Goal: Entertainment & Leisure: Consume media (video, audio)

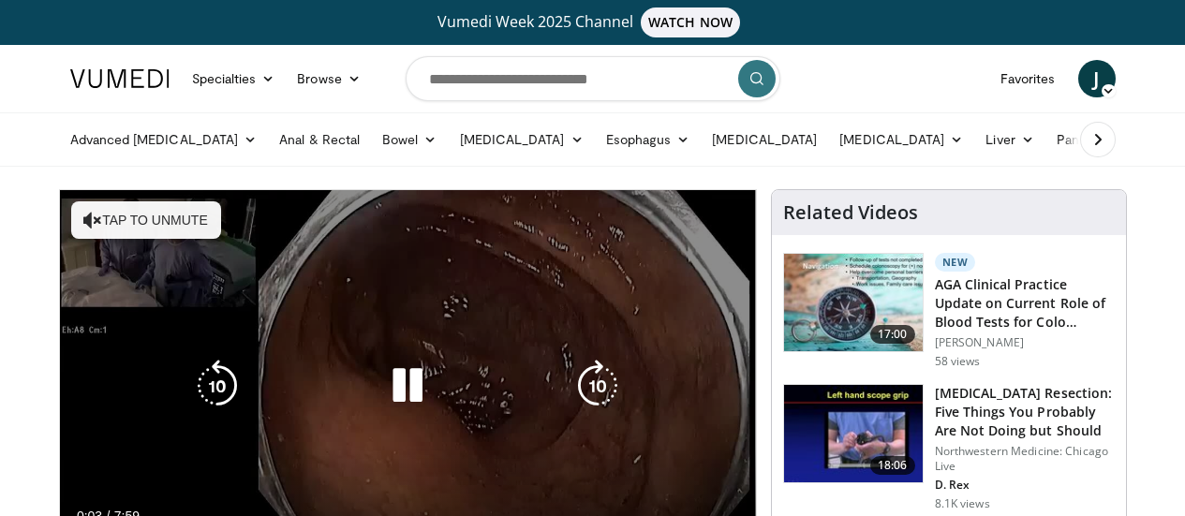
click at [71, 206] on button "Tap to unmute" at bounding box center [146, 219] width 150 height 37
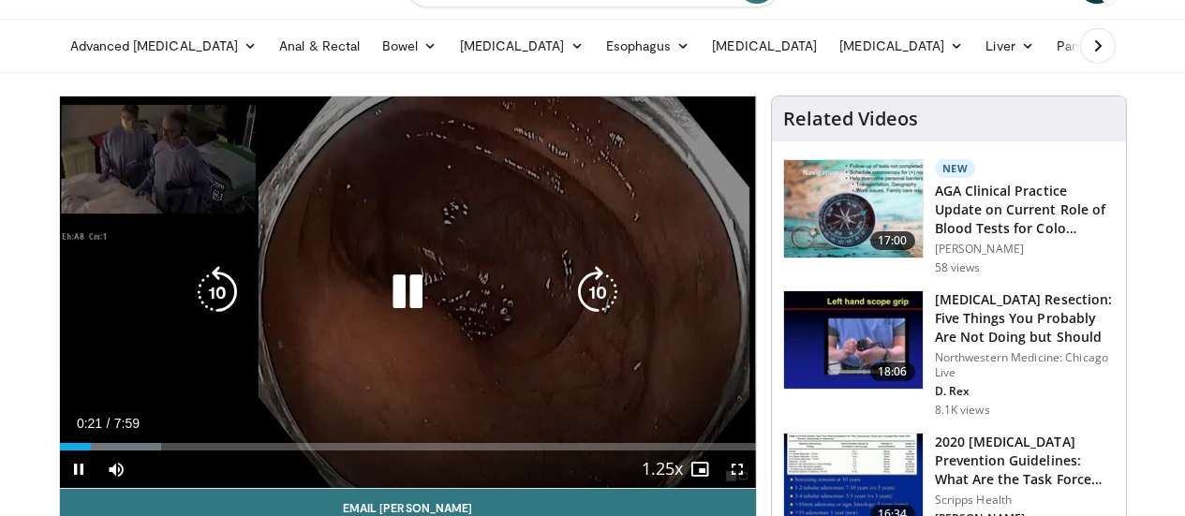
scroll to position [187, 0]
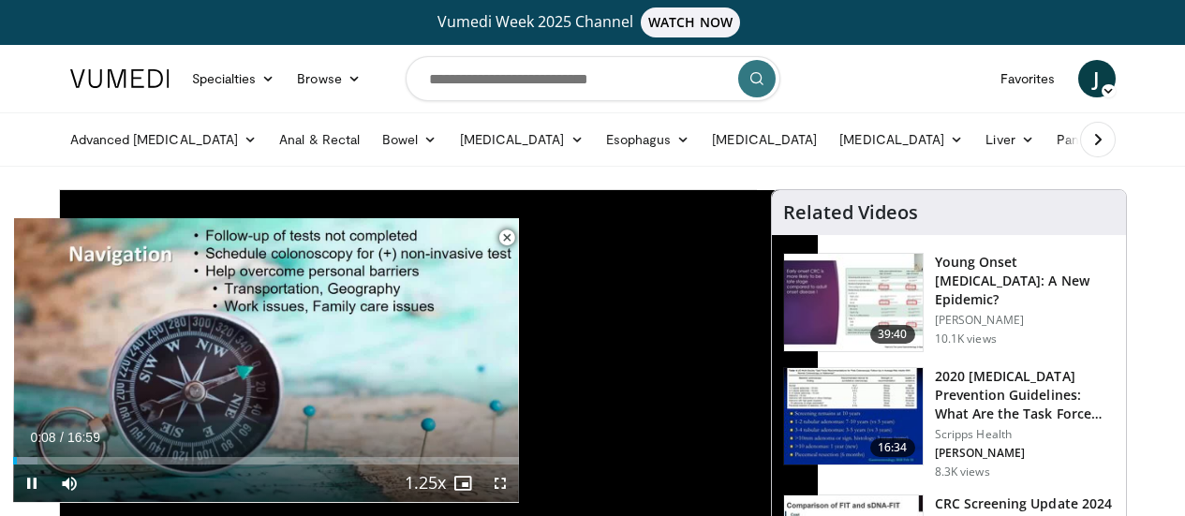
click at [512, 236] on span "Video Player" at bounding box center [506, 237] width 37 height 37
